Goal: Information Seeking & Learning: Learn about a topic

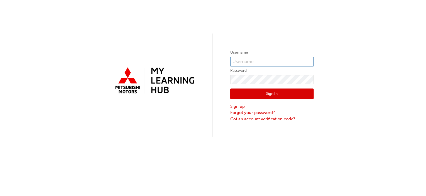
type input "0005969683"
drag, startPoint x: 263, startPoint y: 93, endPoint x: 347, endPoint y: 89, distance: 83.7
click at [263, 93] on button "Sign In" at bounding box center [272, 93] width 84 height 11
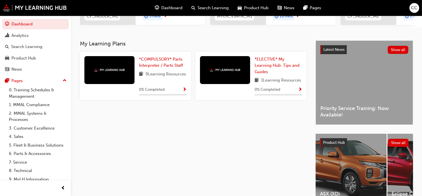
scroll to position [111, 0]
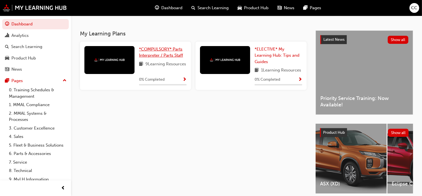
click at [166, 57] on span "*COMPULSORY* Parts Interpreter / Parts Staff" at bounding box center [161, 52] width 44 height 11
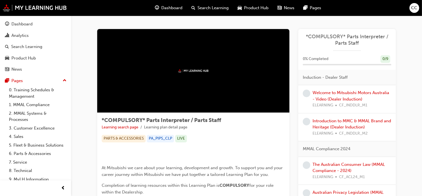
click at [330, 95] on div "Welcome to Mitsubishi Motors Australia - Video (Dealer Induction) ELEARNING CF_…" at bounding box center [352, 98] width 79 height 19
click at [333, 94] on link "Welcome to Mitsubishi Motors Australia - Video (Dealer Induction)" at bounding box center [351, 95] width 77 height 11
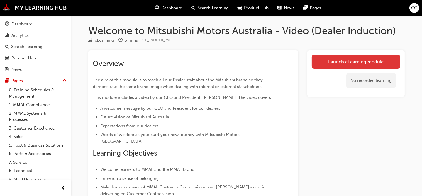
click at [330, 64] on link "Launch eLearning module" at bounding box center [356, 62] width 89 height 14
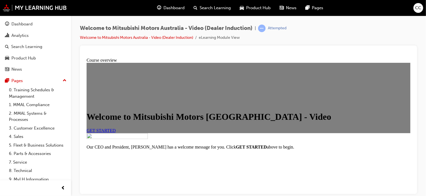
scroll to position [84, 0]
click at [116, 128] on span "GET STARTED" at bounding box center [100, 130] width 29 height 5
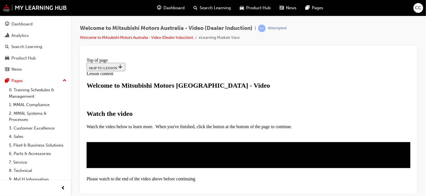
click at [181, 154] on video "Video player" at bounding box center [140, 175] width 84 height 42
drag, startPoint x: 254, startPoint y: 93, endPoint x: 261, endPoint y: 94, distance: 6.2
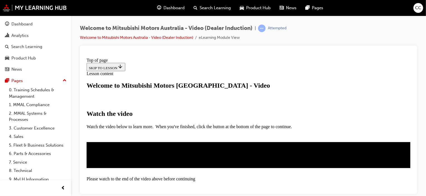
scroll to position [111, 0]
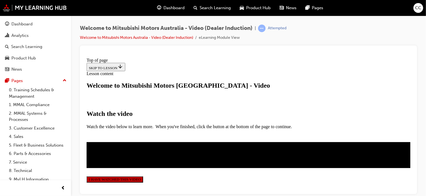
scroll to position [189, 0]
click at [143, 176] on button "I HAVE WATCHED THIS VIDEO" at bounding box center [114, 179] width 57 height 6
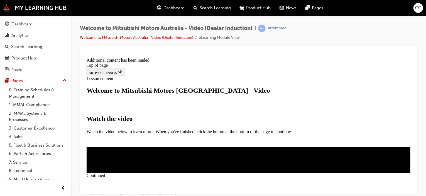
scroll to position [235, 0]
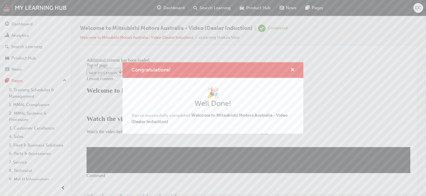
click at [313, 153] on div "Congratulations! 🎉 Well Done! You've successfully completed Welcome to Mitsubis…" at bounding box center [213, 98] width 426 height 196
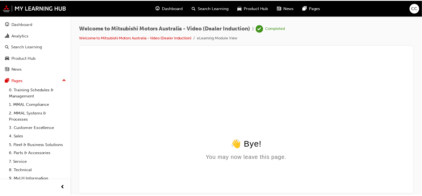
scroll to position [0, 0]
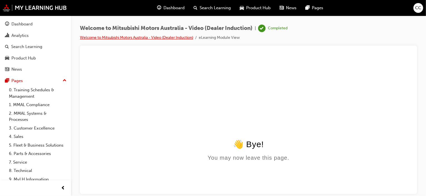
click at [159, 38] on link "Welcome to Mitsubishi Motors Australia - Video (Dealer Induction)" at bounding box center [136, 37] width 113 height 5
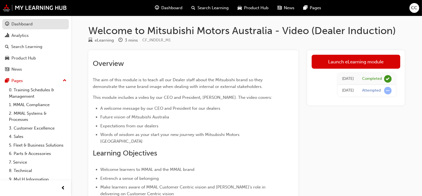
click at [20, 27] on div "Dashboard" at bounding box center [35, 24] width 61 height 7
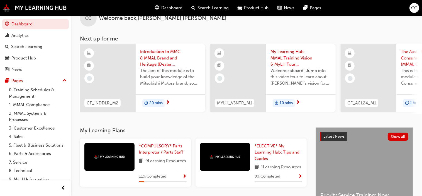
scroll to position [28, 0]
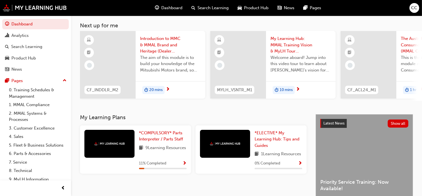
click at [119, 138] on div at bounding box center [109, 144] width 50 height 28
click at [165, 136] on span "*COMPULSORY* Parts Interpreter / Parts Staff" at bounding box center [161, 135] width 44 height 11
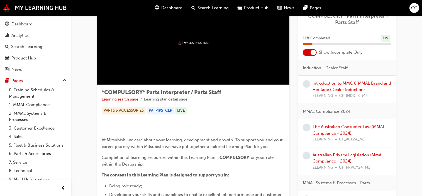
scroll to position [56, 0]
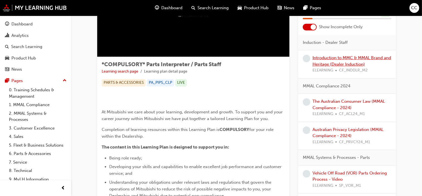
click at [342, 67] on link "Introduction to MMC & MMAL Brand and Heritage (Dealer Induction)" at bounding box center [352, 60] width 79 height 11
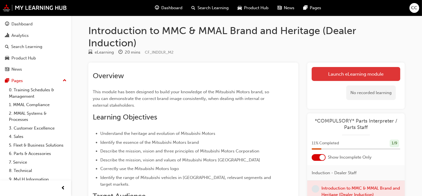
click at [351, 76] on link "Launch eLearning module" at bounding box center [356, 74] width 89 height 14
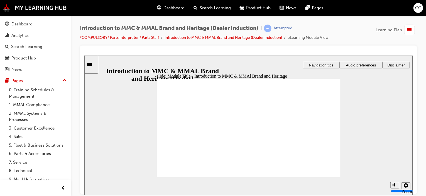
click at [359, 65] on span "Audio preferences" at bounding box center [361, 65] width 30 height 4
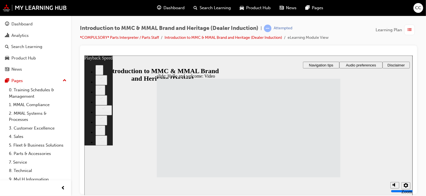
type input "33"
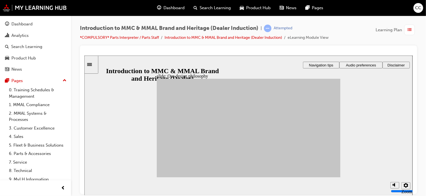
drag, startPoint x: 300, startPoint y: 121, endPoint x: 302, endPoint y: 150, distance: 28.5
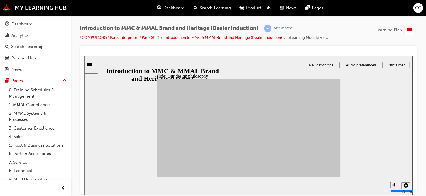
drag, startPoint x: 178, startPoint y: 137, endPoint x: 265, endPoint y: 159, distance: 89.6
drag, startPoint x: 179, startPoint y: 152, endPoint x: 266, endPoint y: 149, distance: 87.3
drag, startPoint x: 196, startPoint y: 158, endPoint x: 267, endPoint y: 148, distance: 70.9
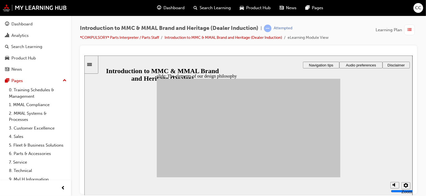
drag, startPoint x: 251, startPoint y: 154, endPoint x: 266, endPoint y: 113, distance: 43.7
drag, startPoint x: 224, startPoint y: 155, endPoint x: 299, endPoint y: 111, distance: 86.7
drag, startPoint x: 226, startPoint y: 139, endPoint x: 300, endPoint y: 126, distance: 75.0
drag, startPoint x: 229, startPoint y: 135, endPoint x: 270, endPoint y: 141, distance: 41.4
drag, startPoint x: 201, startPoint y: 146, endPoint x: 300, endPoint y: 126, distance: 100.7
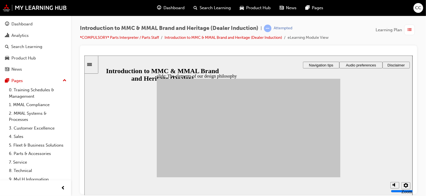
drag, startPoint x: 184, startPoint y: 127, endPoint x: 301, endPoint y: 161, distance: 122.1
drag, startPoint x: 203, startPoint y: 122, endPoint x: 268, endPoint y: 112, distance: 66.6
drag, startPoint x: 227, startPoint y: 128, endPoint x: 302, endPoint y: 140, distance: 75.3
drag, startPoint x: 197, startPoint y: 134, endPoint x: 266, endPoint y: 137, distance: 69.2
drag, startPoint x: 176, startPoint y: 152, endPoint x: 298, endPoint y: 150, distance: 122.7
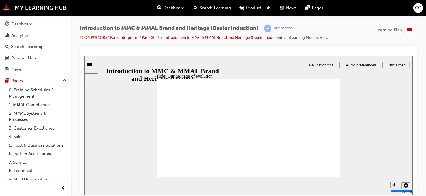
drag, startPoint x: 320, startPoint y: 170, endPoint x: 322, endPoint y: 173, distance: 3.9
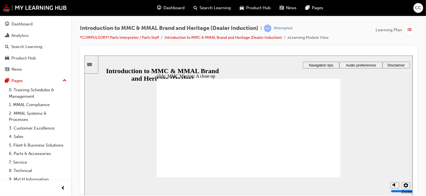
drag, startPoint x: 278, startPoint y: 112, endPoint x: 290, endPoint y: 132, distance: 24.0
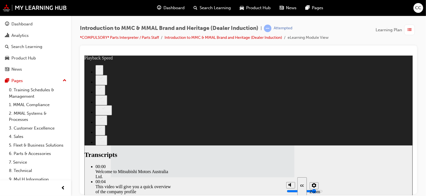
scroll to position [60, 0]
type input "112"
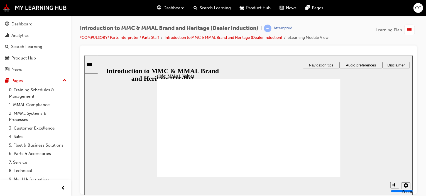
drag, startPoint x: 220, startPoint y: 121, endPoint x: 237, endPoint y: 123, distance: 17.4
drag, startPoint x: 234, startPoint y: 122, endPoint x: 291, endPoint y: 133, distance: 57.9
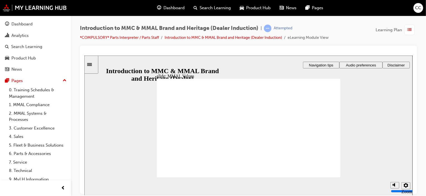
drag, startPoint x: 209, startPoint y: 122, endPoint x: 181, endPoint y: 133, distance: 30.2
drag, startPoint x: 203, startPoint y: 126, endPoint x: 232, endPoint y: 133, distance: 29.5
drag, startPoint x: 288, startPoint y: 124, endPoint x: 315, endPoint y: 134, distance: 29.2
drag, startPoint x: 260, startPoint y: 124, endPoint x: 203, endPoint y: 135, distance: 58.5
drag, startPoint x: 317, startPoint y: 122, endPoint x: 259, endPoint y: 135, distance: 59.5
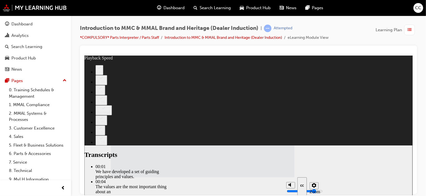
type input "7"
